Goal: Check status

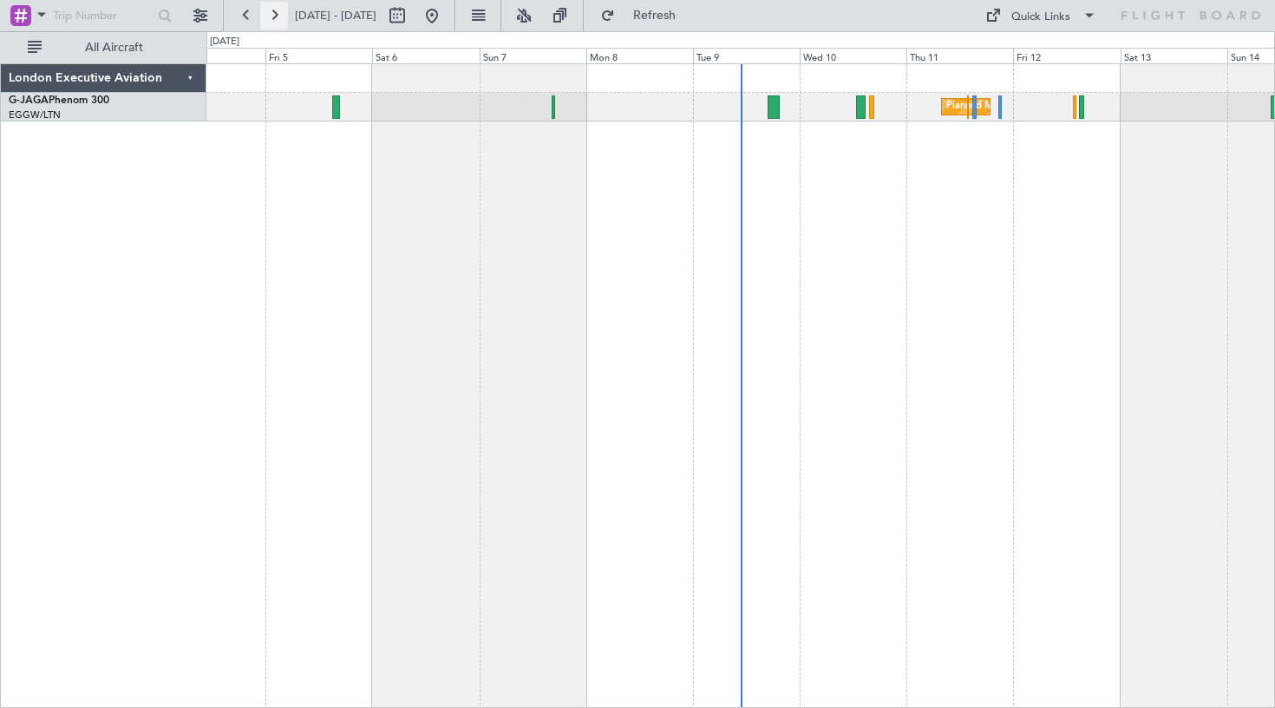
click at [279, 17] on button at bounding box center [274, 16] width 28 height 28
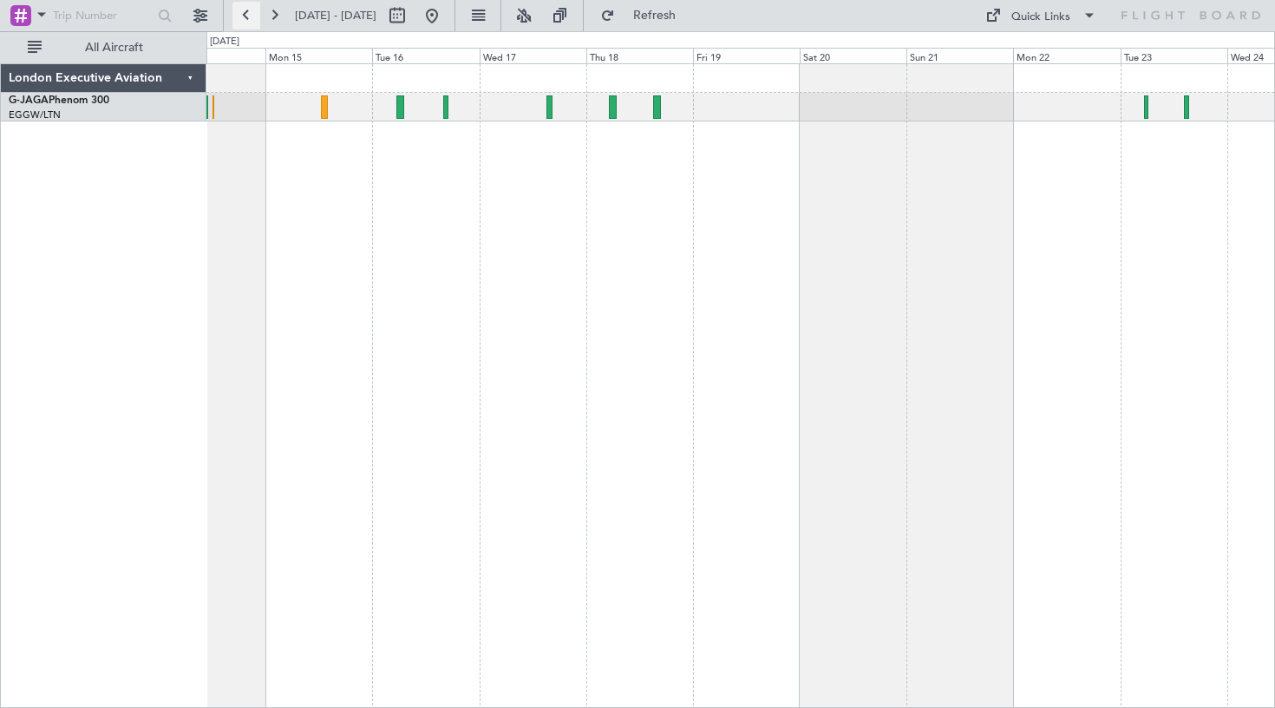
click at [241, 13] on button at bounding box center [247, 16] width 28 height 28
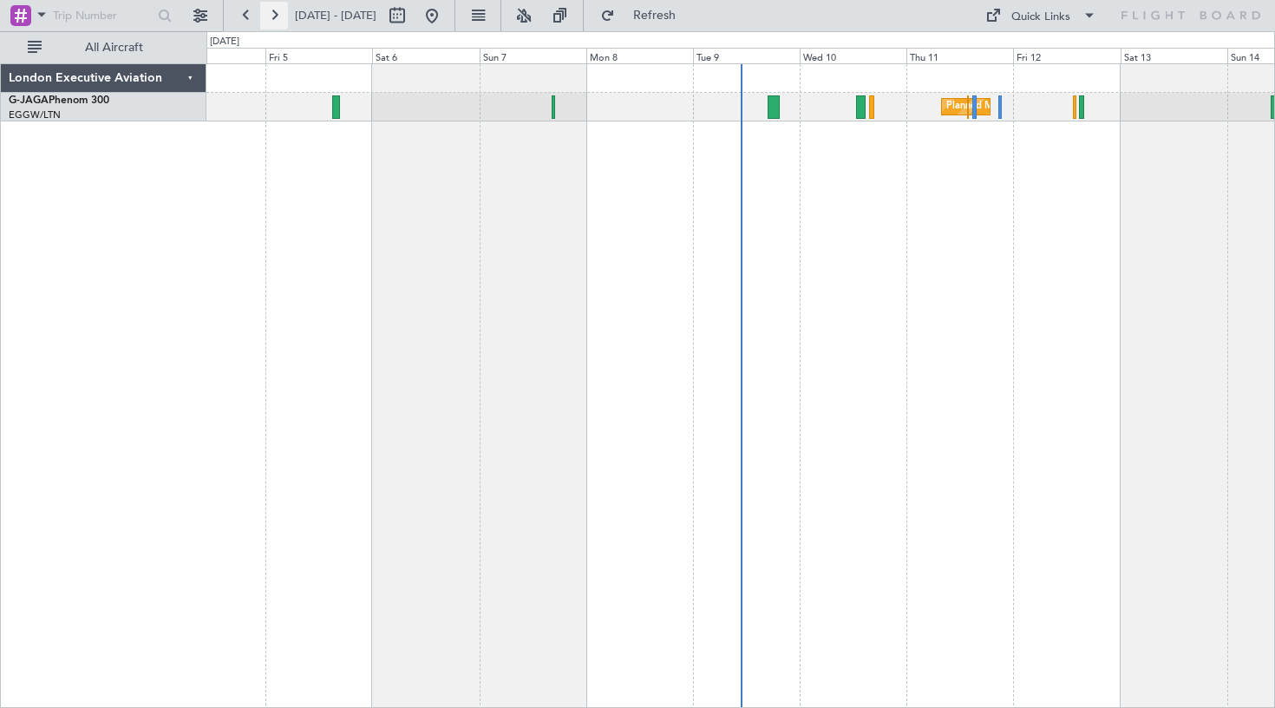
click at [272, 16] on button at bounding box center [274, 16] width 28 height 28
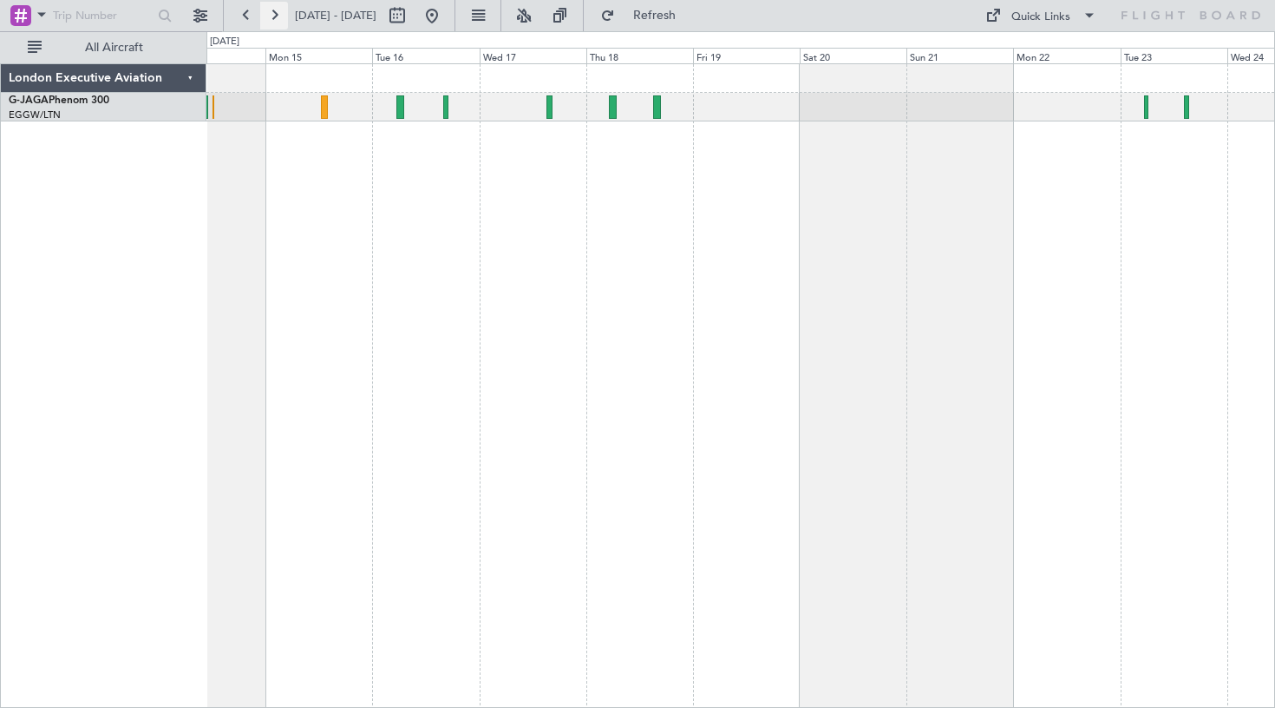
click at [273, 16] on button at bounding box center [274, 16] width 28 height 28
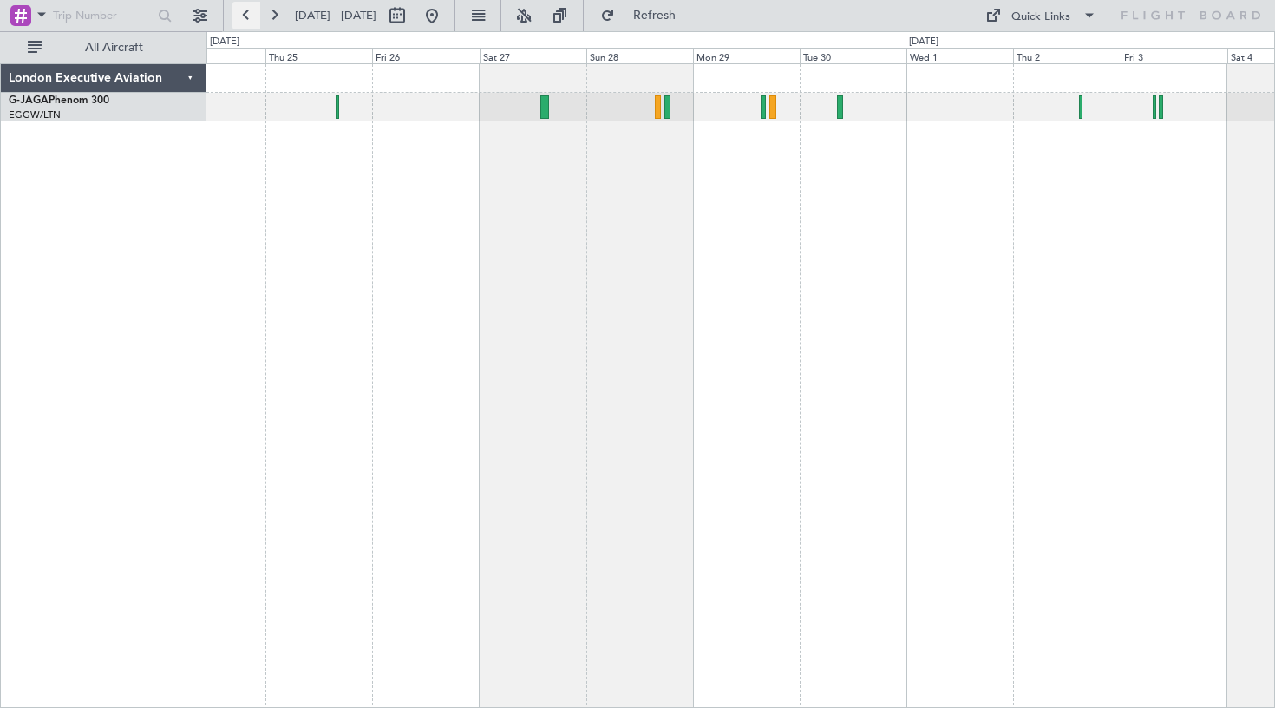
click at [246, 17] on button at bounding box center [247, 16] width 28 height 28
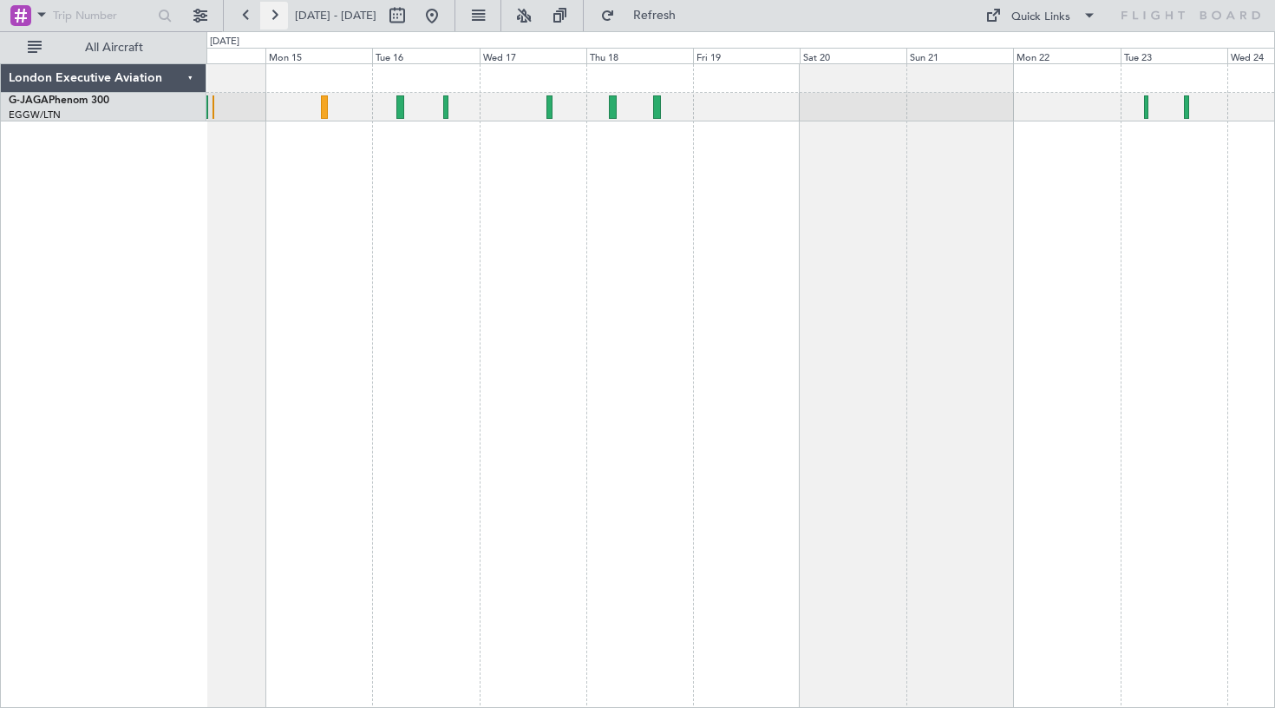
click at [276, 18] on button at bounding box center [274, 16] width 28 height 28
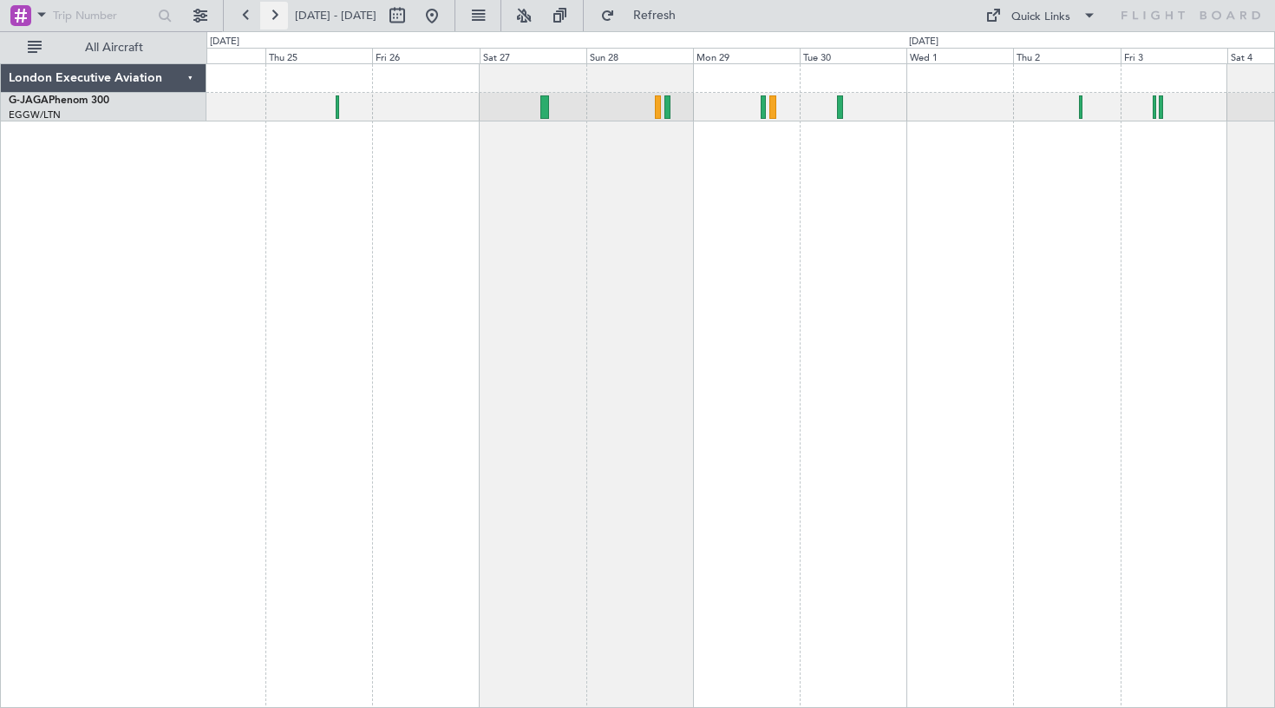
click at [281, 13] on button at bounding box center [274, 16] width 28 height 28
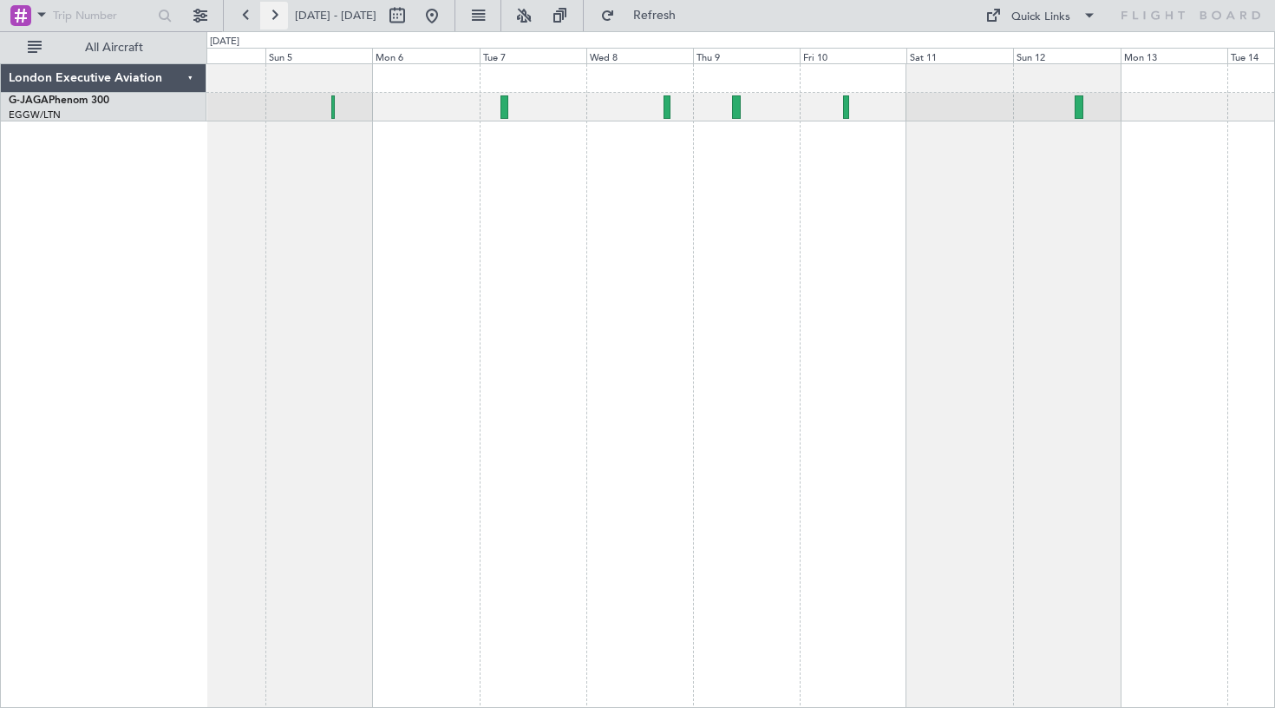
click at [273, 12] on button at bounding box center [274, 16] width 28 height 28
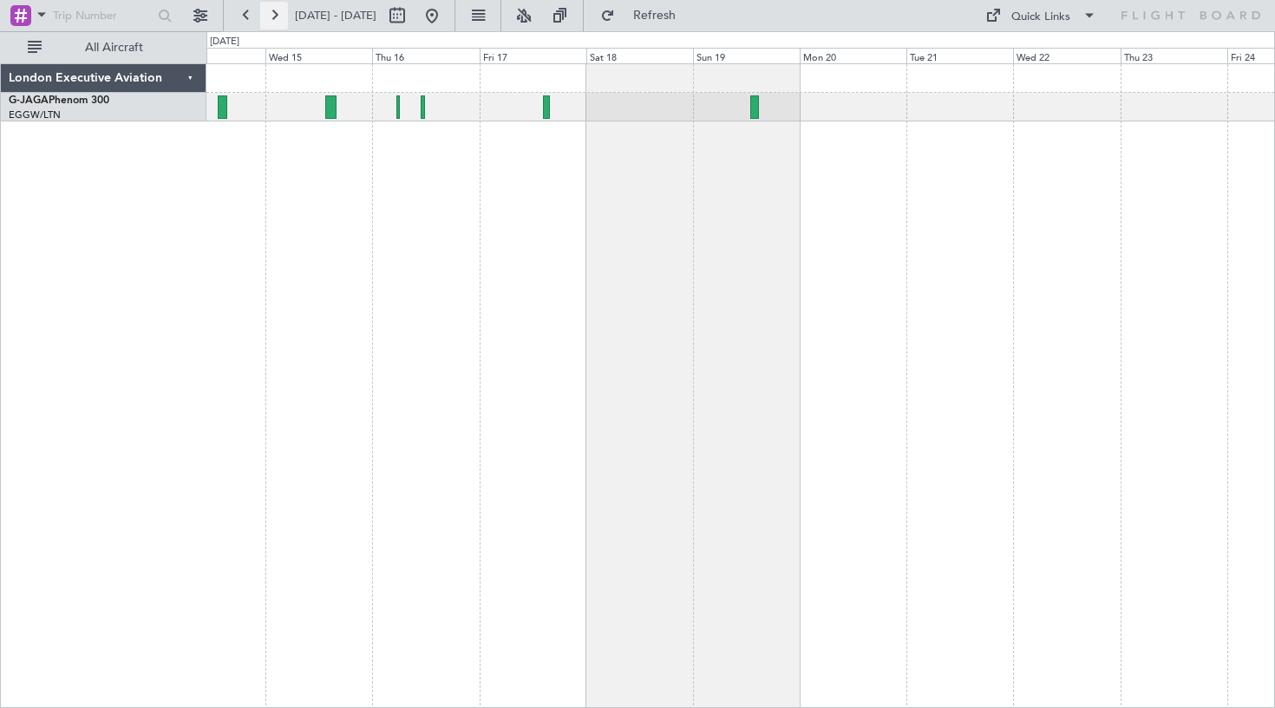
click at [279, 19] on button at bounding box center [274, 16] width 28 height 28
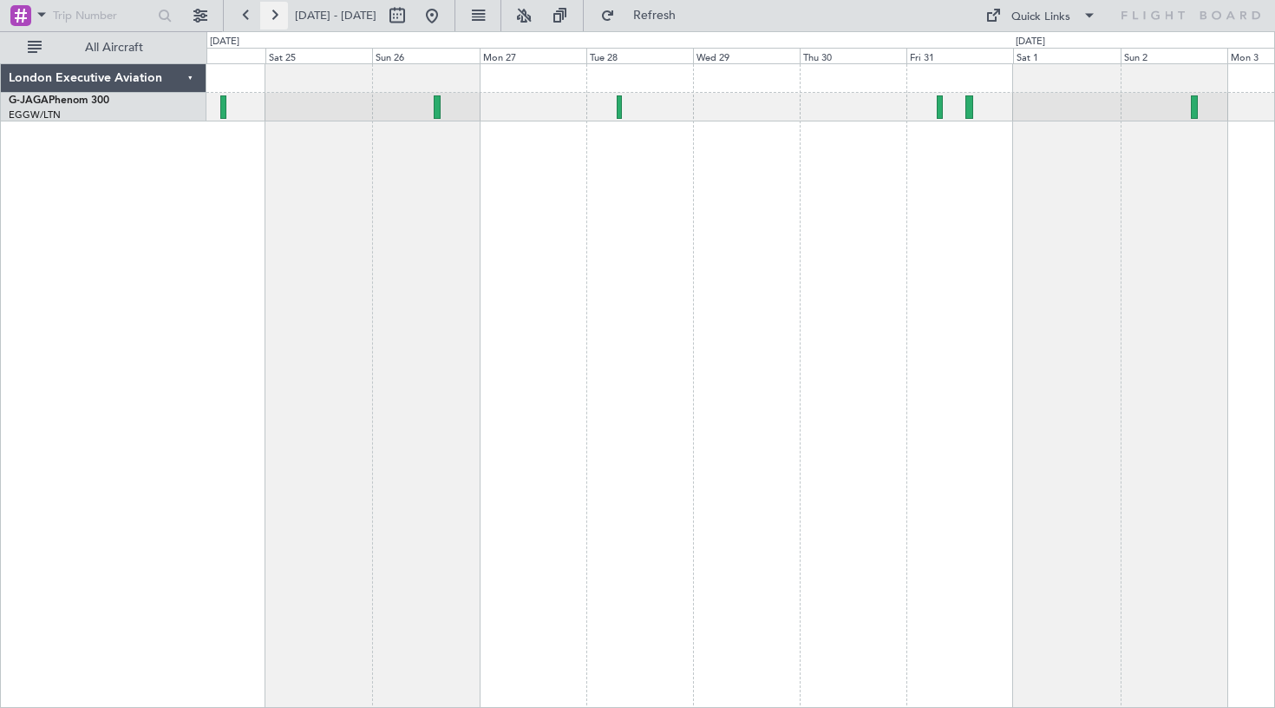
click at [274, 14] on button at bounding box center [274, 16] width 28 height 28
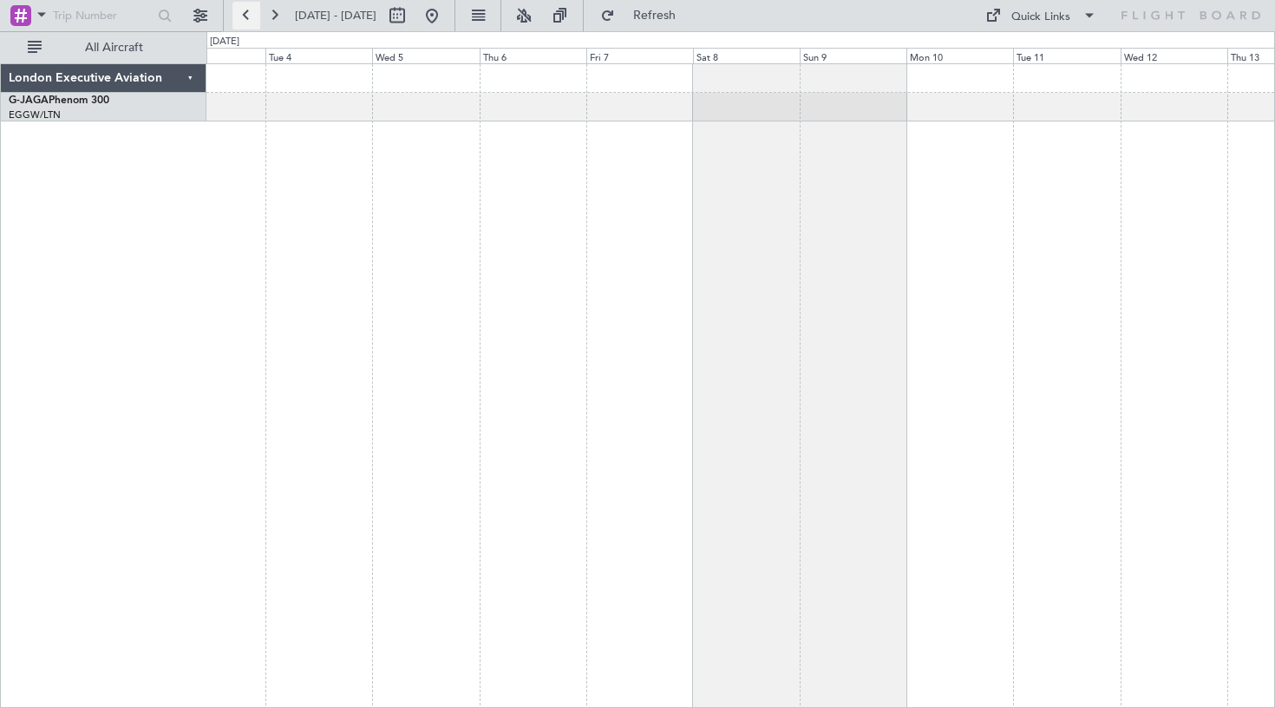
click at [247, 16] on button at bounding box center [247, 16] width 28 height 28
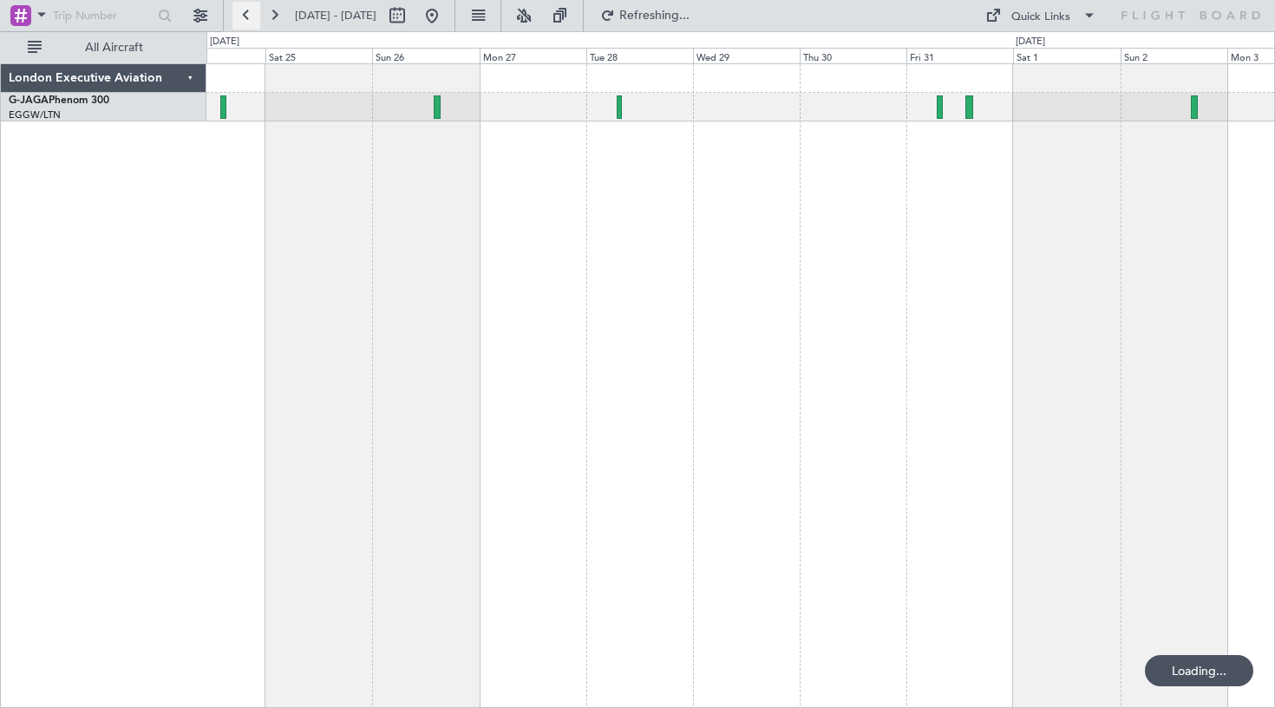
click at [247, 16] on button at bounding box center [247, 16] width 28 height 28
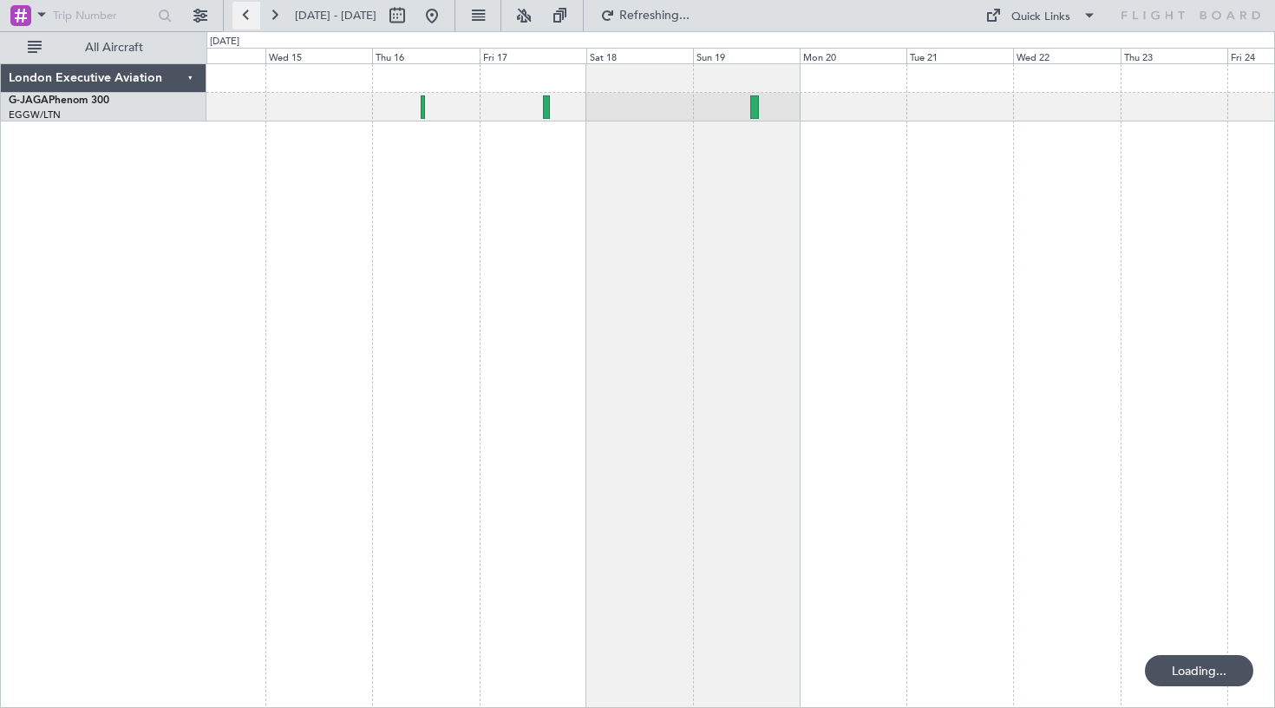
click at [247, 16] on button at bounding box center [247, 16] width 28 height 28
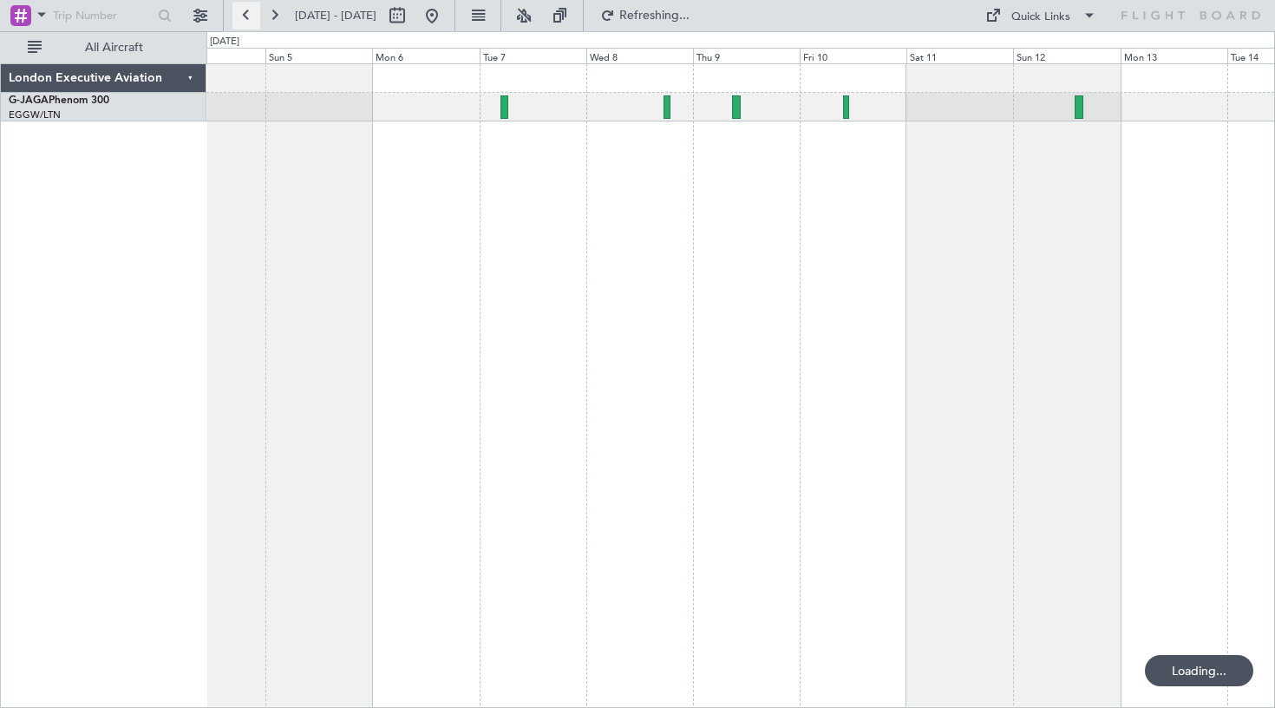
click at [247, 16] on button at bounding box center [247, 16] width 28 height 28
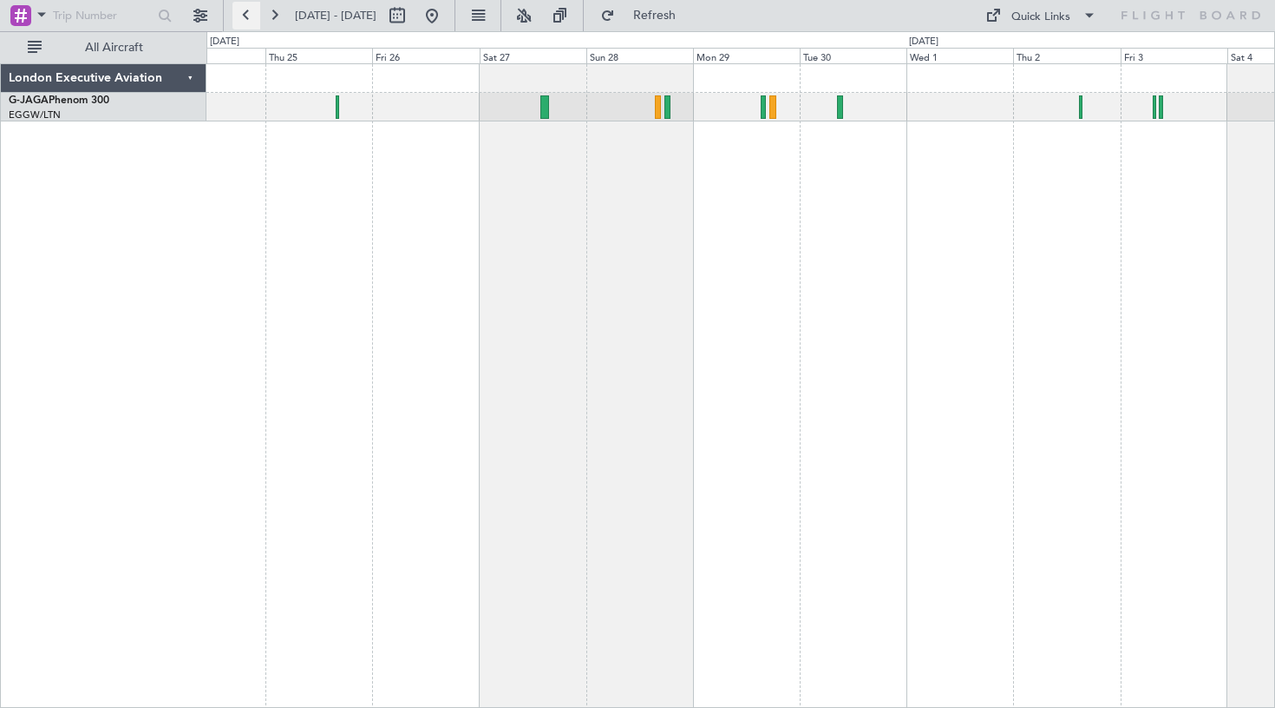
click at [247, 16] on button at bounding box center [247, 16] width 28 height 28
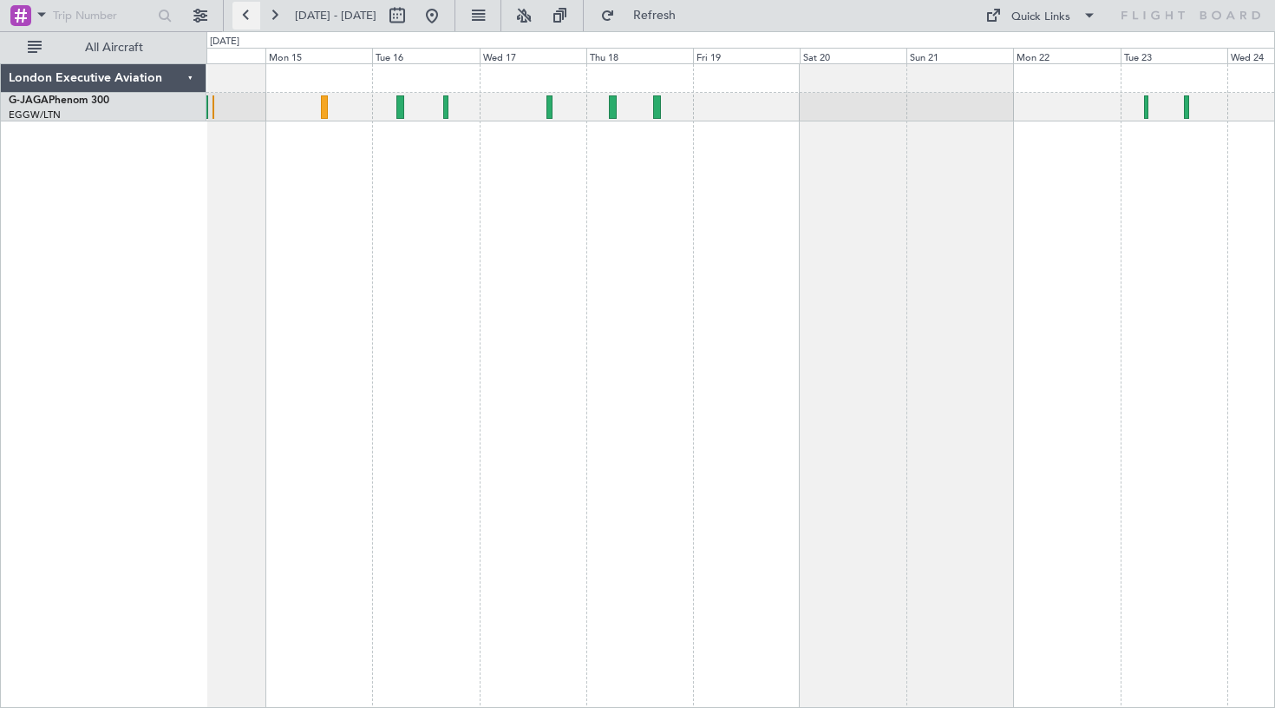
click at [246, 14] on button at bounding box center [247, 16] width 28 height 28
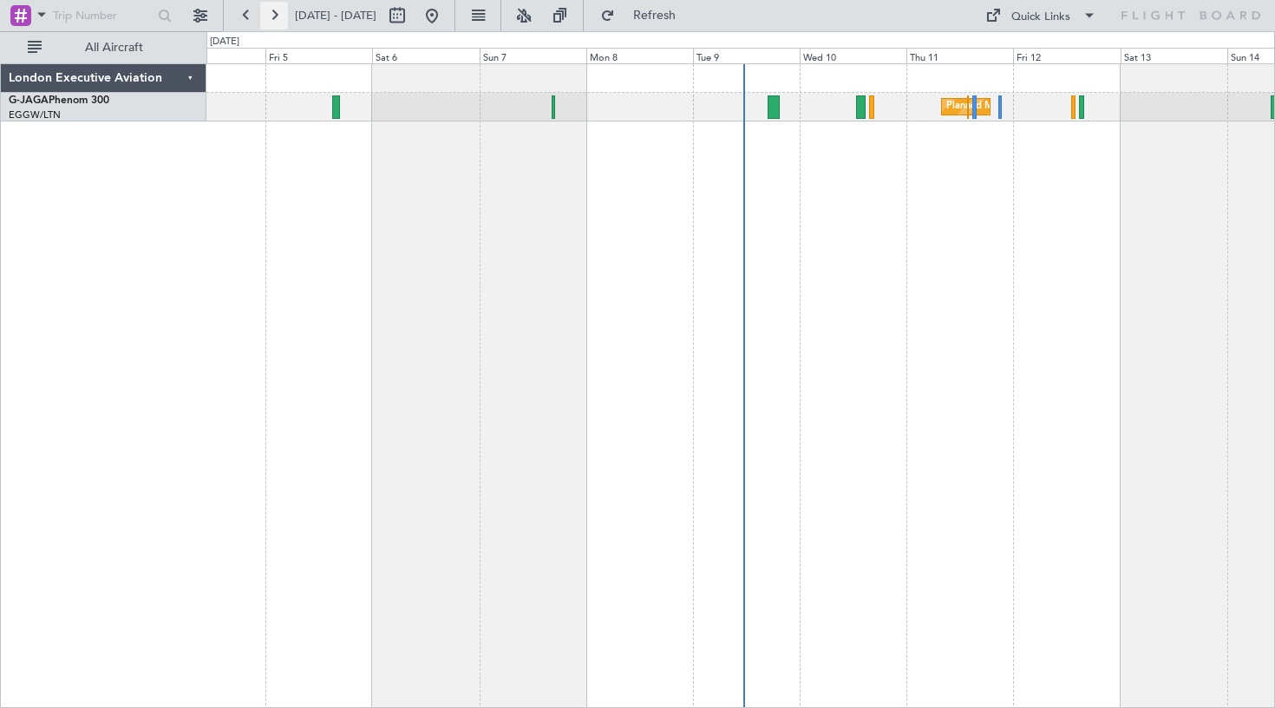
click at [275, 12] on button at bounding box center [274, 16] width 28 height 28
